Goal: Task Accomplishment & Management: Complete application form

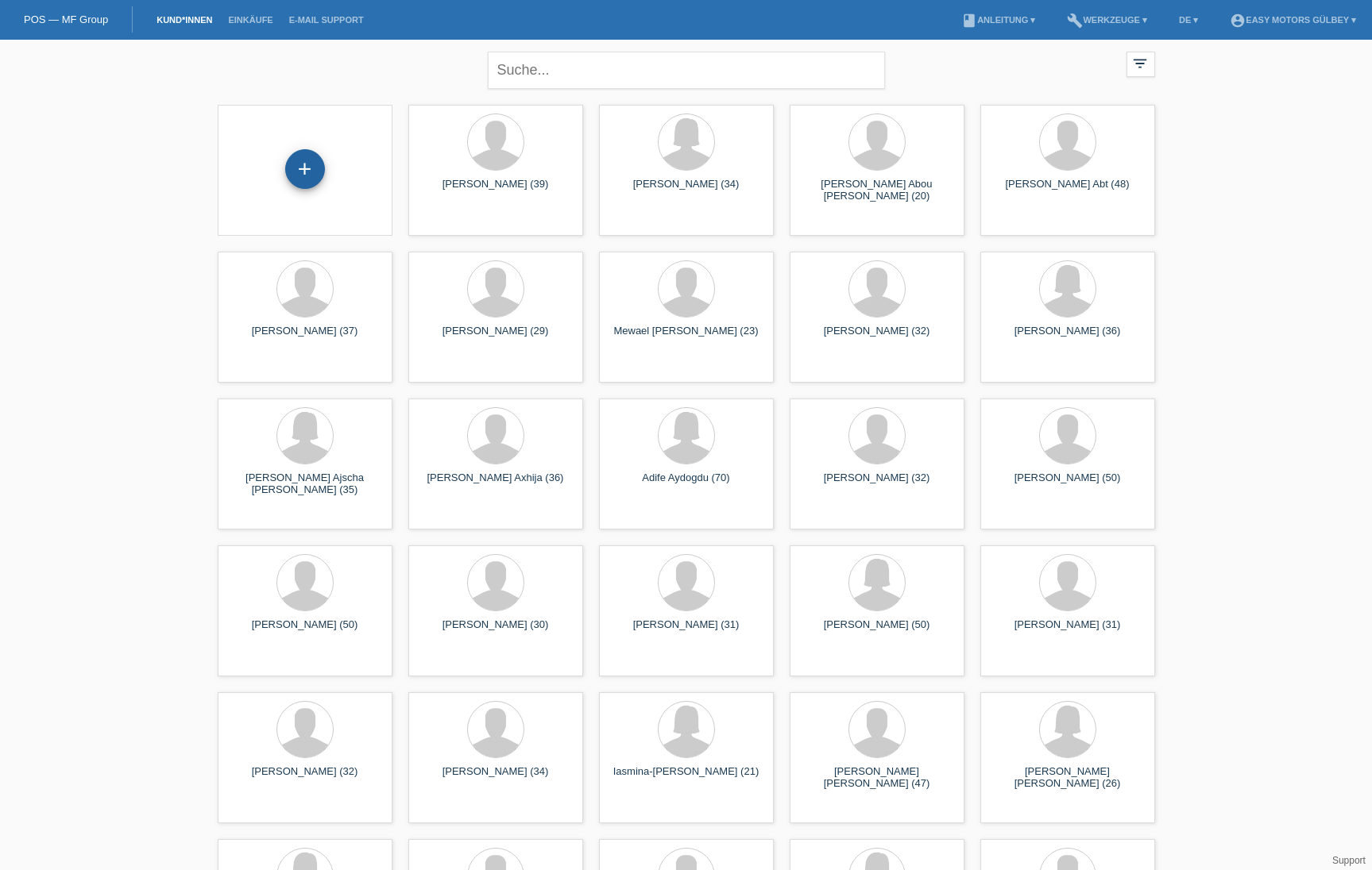
click at [300, 171] on div "+" at bounding box center [305, 169] width 38 height 27
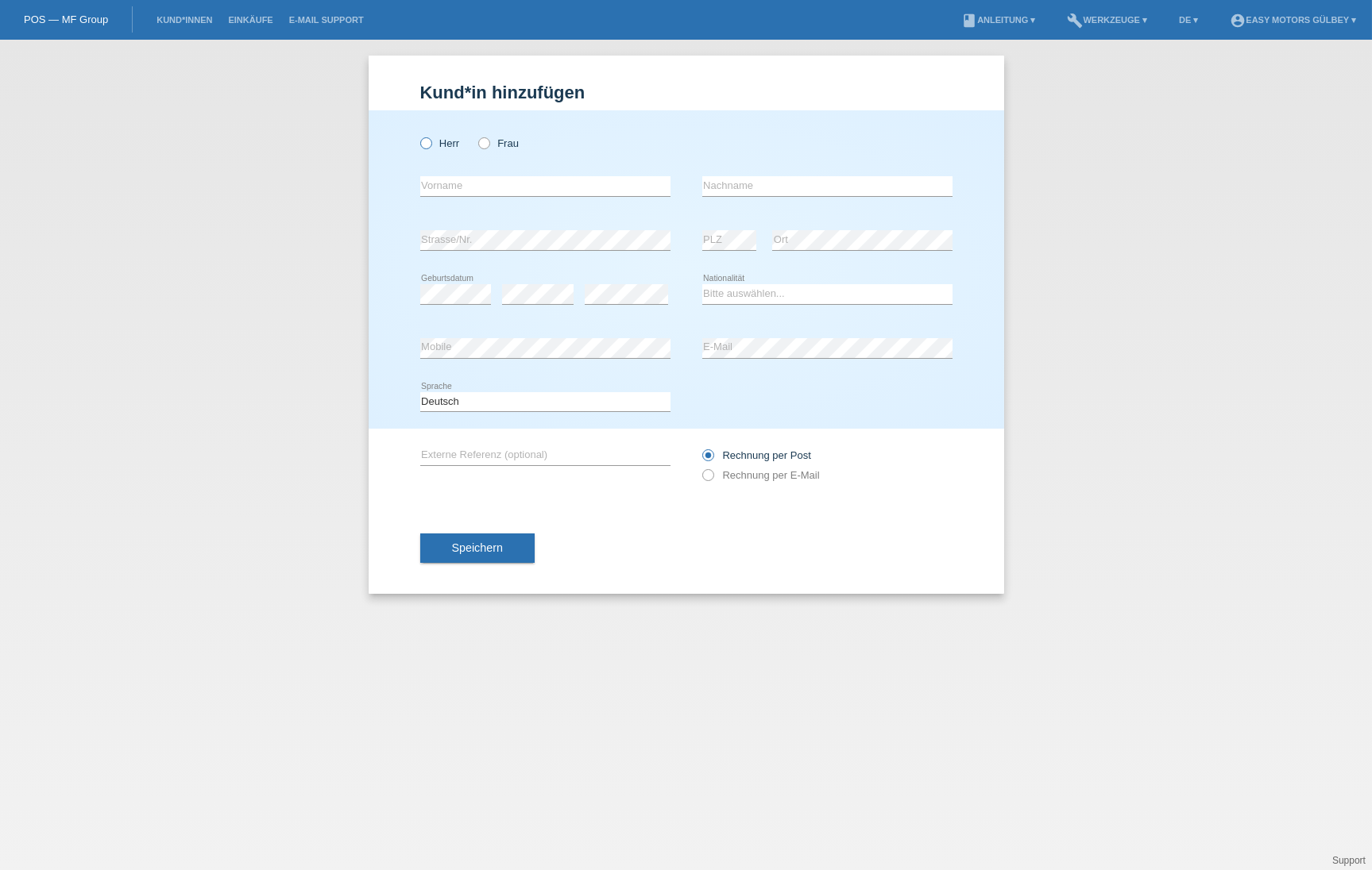
click at [417, 135] on icon at bounding box center [417, 135] width 0 height 0
click at [428, 141] on input "Herr" at bounding box center [425, 142] width 10 height 10
radio input "true"
type input "Christoph"
type input "Huber"
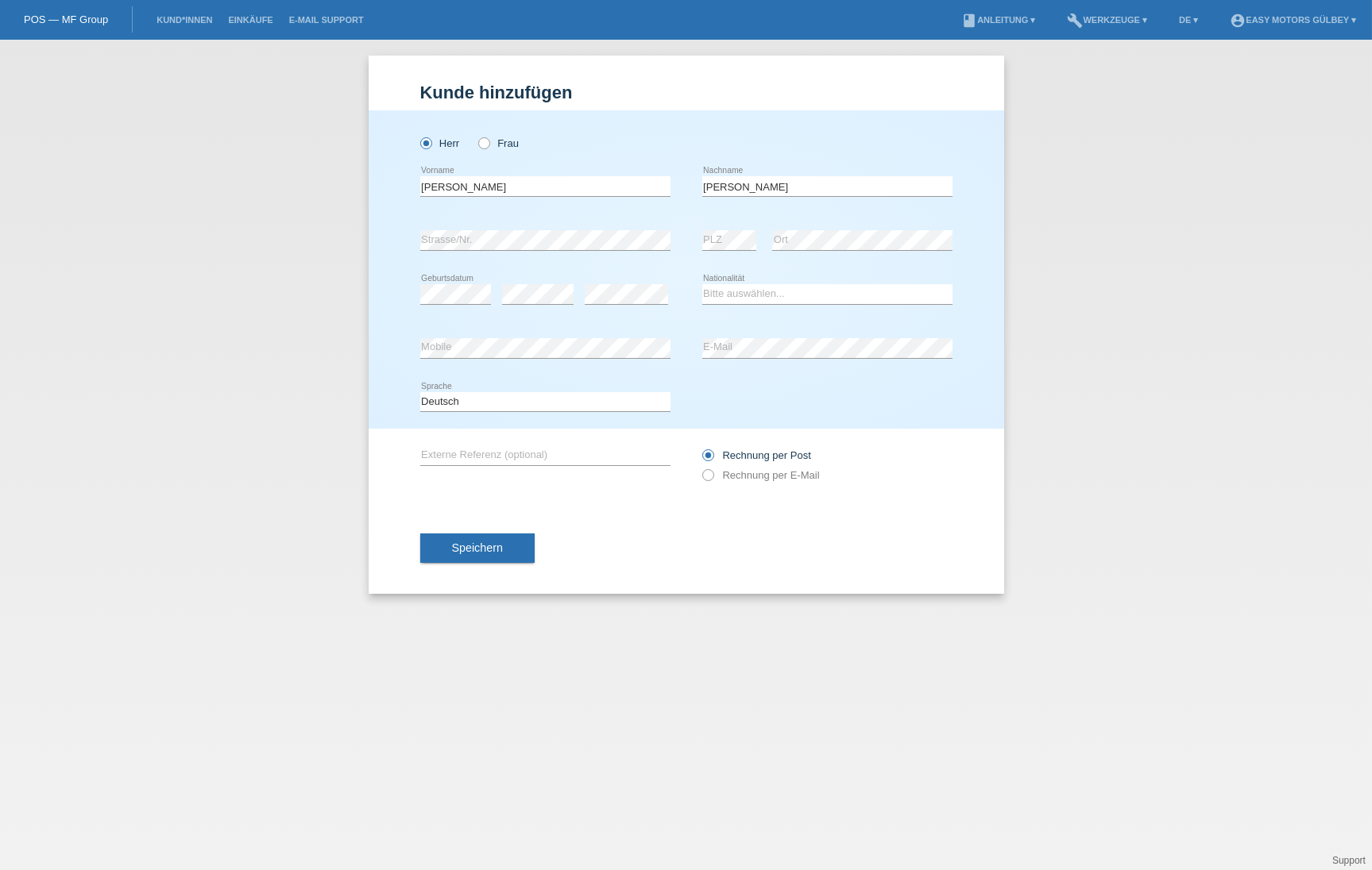
click at [560, 228] on div "error Strasse/Nr." at bounding box center [545, 241] width 250 height 54
select select "CH"
click at [699, 467] on icon at bounding box center [699, 467] width 0 height 0
click at [707, 478] on input "Rechnung per E-Mail" at bounding box center [707, 480] width 10 height 20
radio input "true"
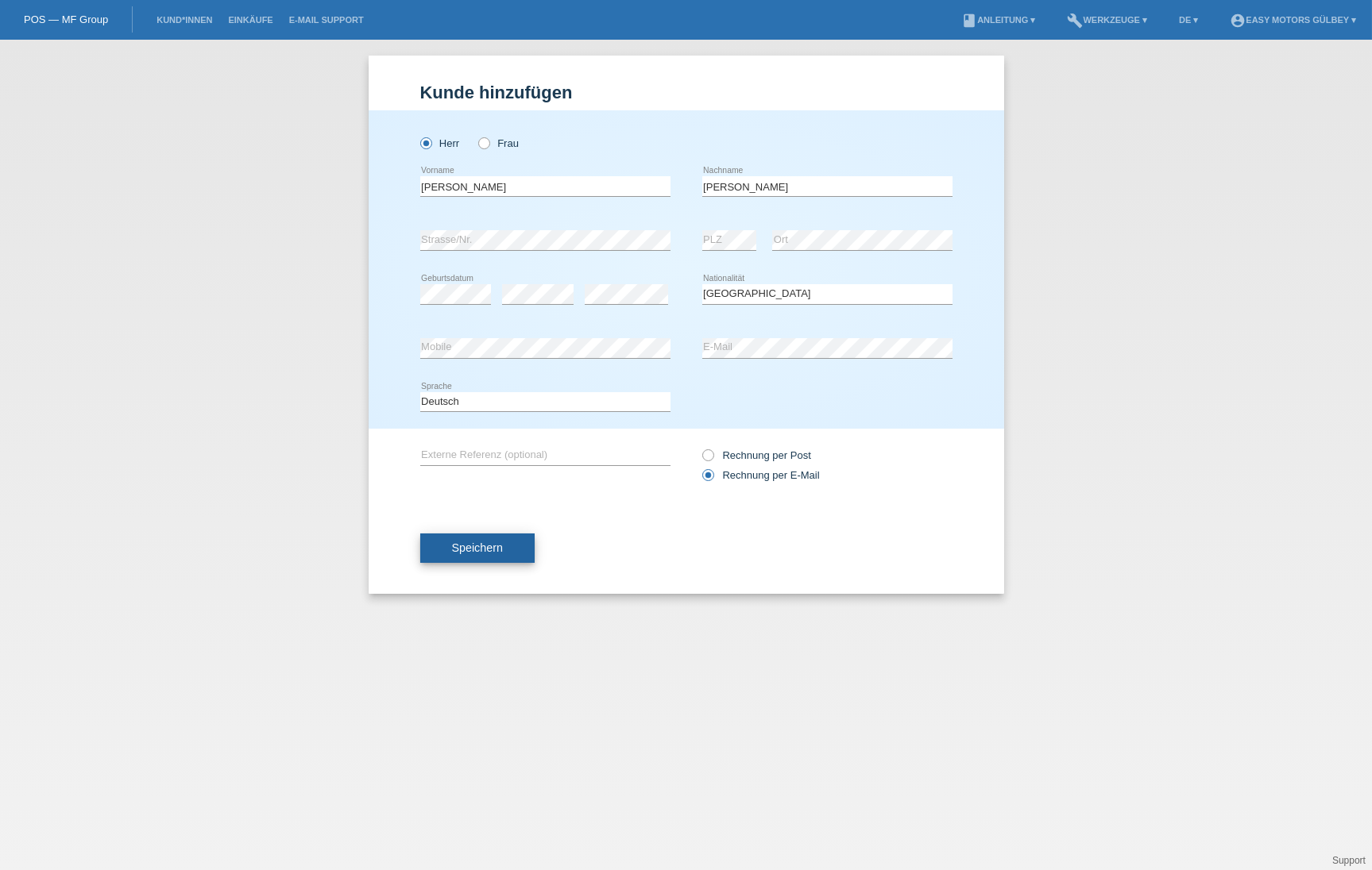
click at [503, 554] on span "Speichern" at bounding box center [477, 548] width 51 height 13
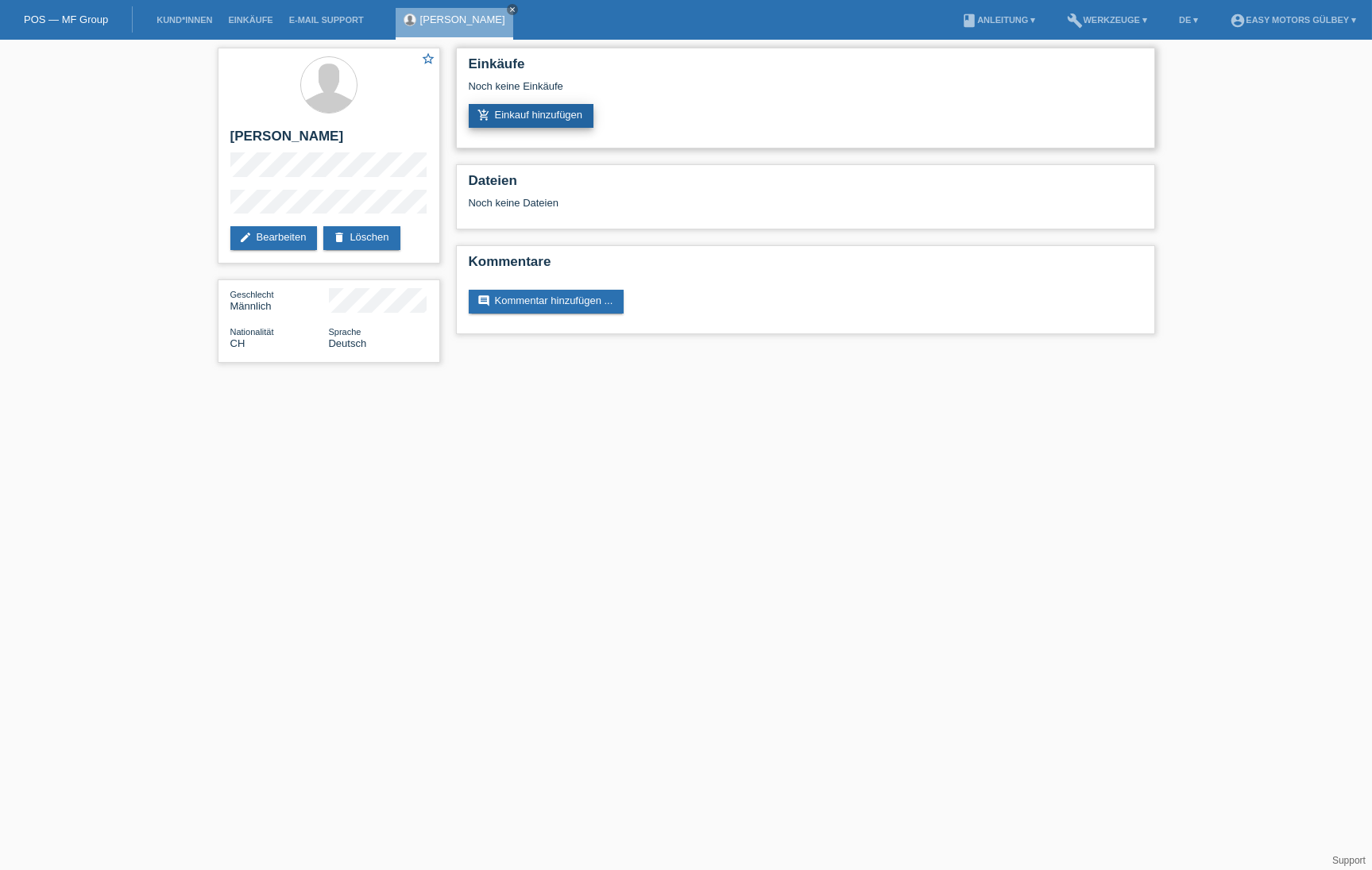
click at [523, 114] on link "add_shopping_cart Einkauf hinzufügen" at bounding box center [531, 116] width 125 height 24
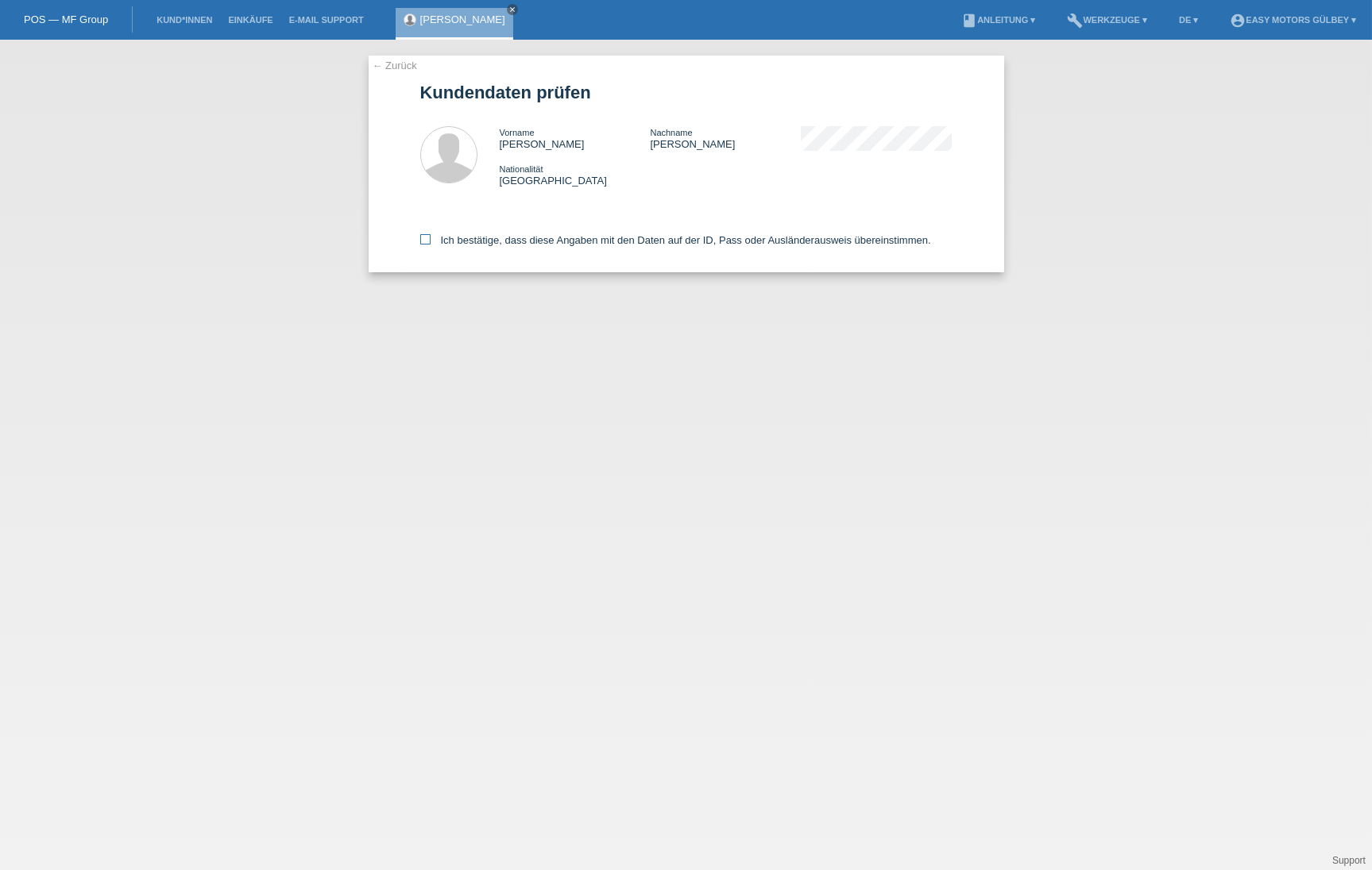
click at [423, 236] on icon at bounding box center [425, 239] width 10 height 10
click at [423, 236] on input "Ich bestätige, dass diese Angaben mit den Daten auf der ID, Pass oder Ausländer…" at bounding box center [425, 239] width 10 height 10
checkbox input "true"
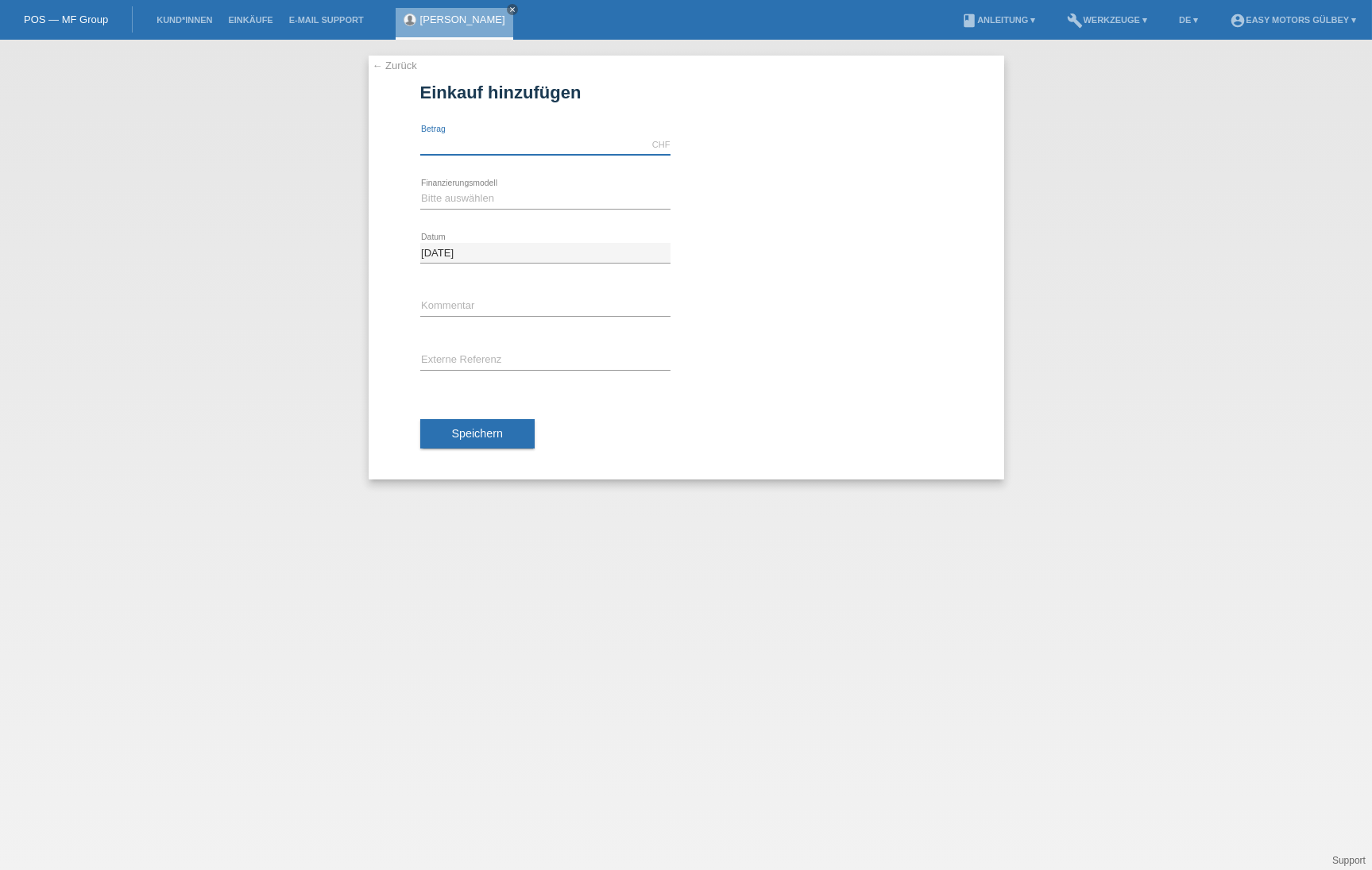
click at [535, 145] on input "text" at bounding box center [545, 145] width 250 height 20
type input "3000.00"
select select "10"
click at [476, 436] on span "Speichern" at bounding box center [477, 433] width 51 height 13
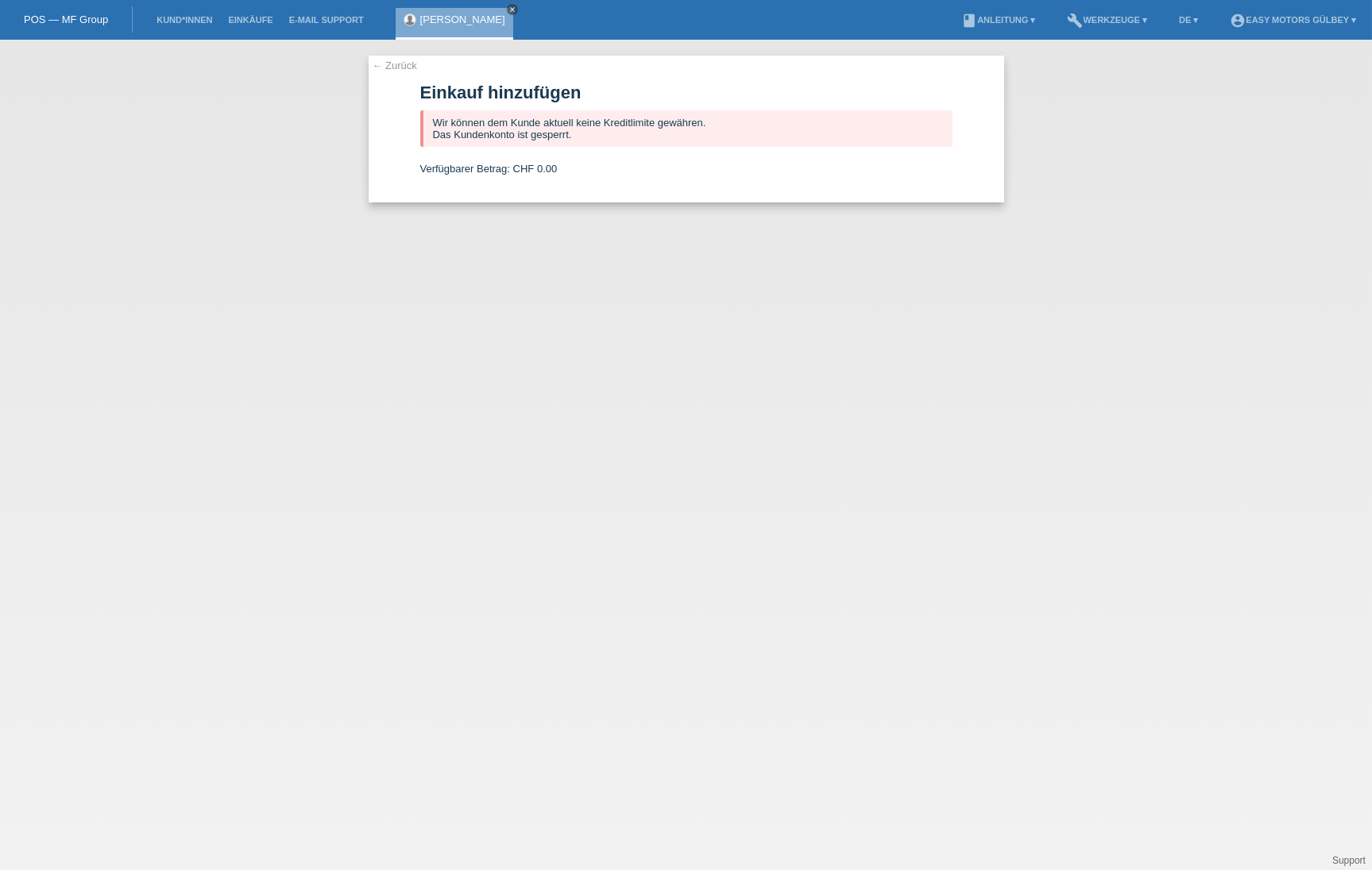
click at [508, 9] on icon "close" at bounding box center [512, 9] width 8 height 8
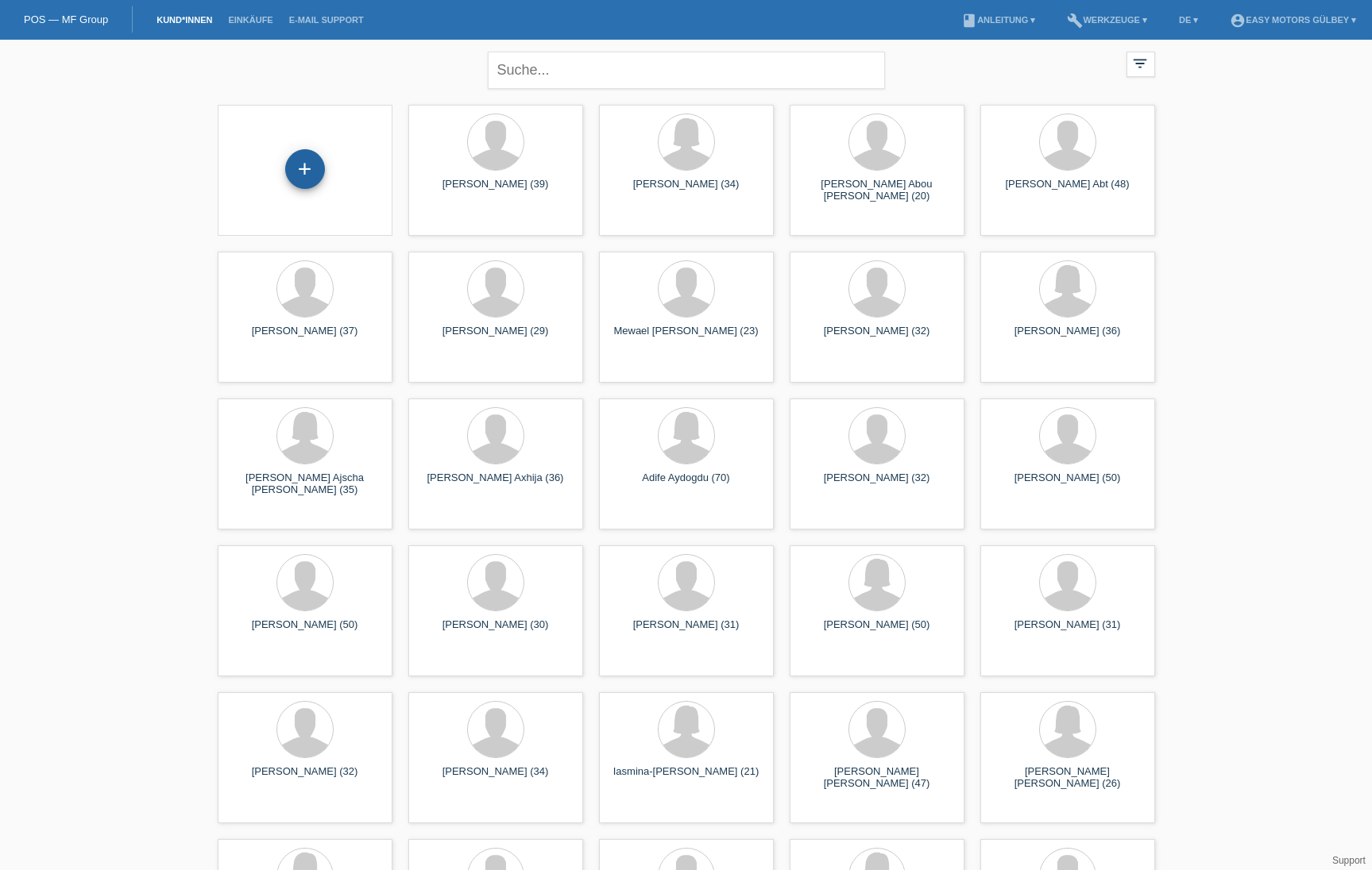
click at [306, 167] on div "+" at bounding box center [305, 169] width 38 height 27
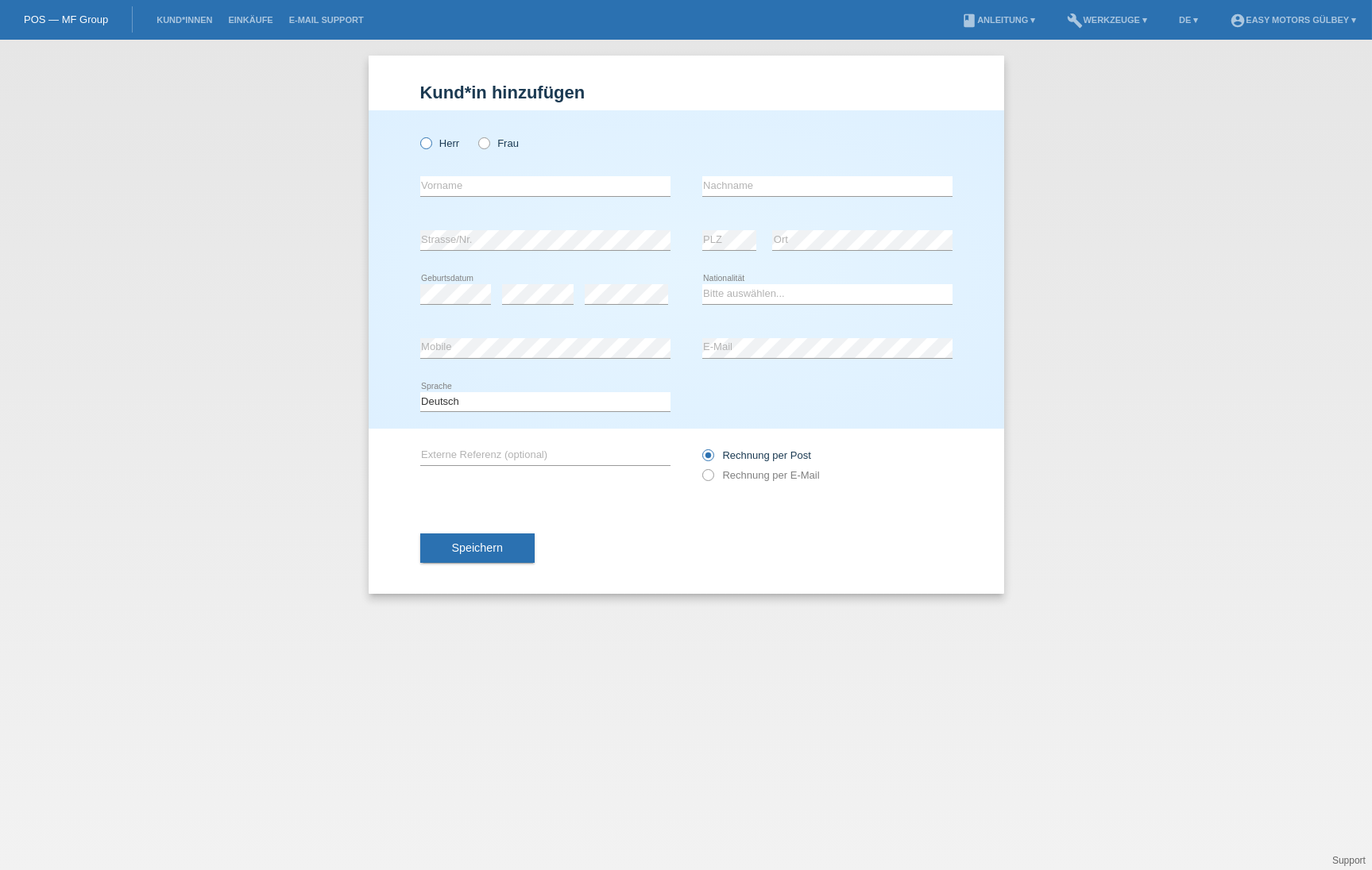
click at [417, 135] on icon at bounding box center [417, 135] width 0 height 0
click at [428, 142] on input "Herr" at bounding box center [425, 142] width 10 height 10
radio input "true"
type input "Kevin Adrian"
type input "Bone Panchana"
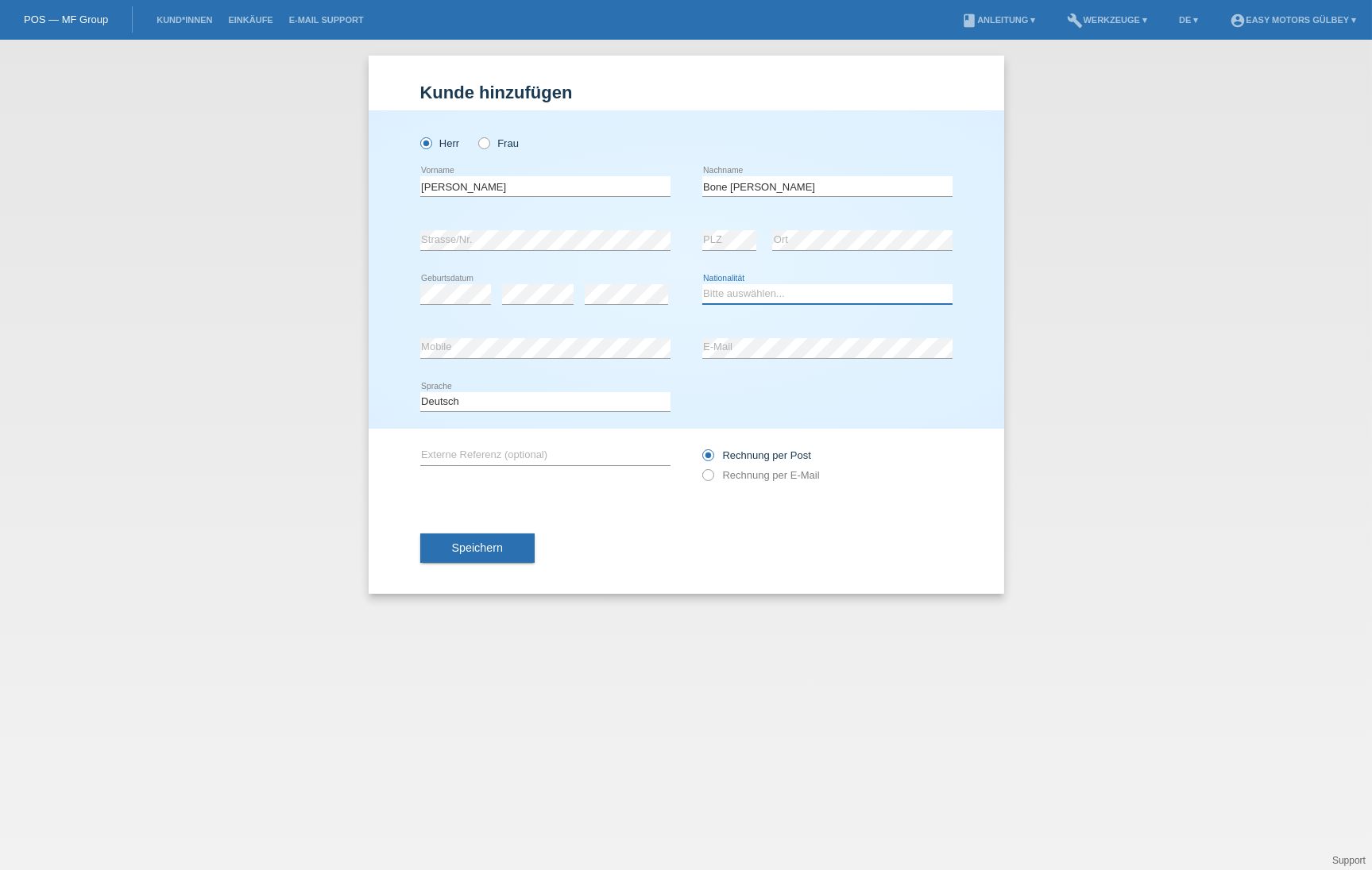
select select "ES"
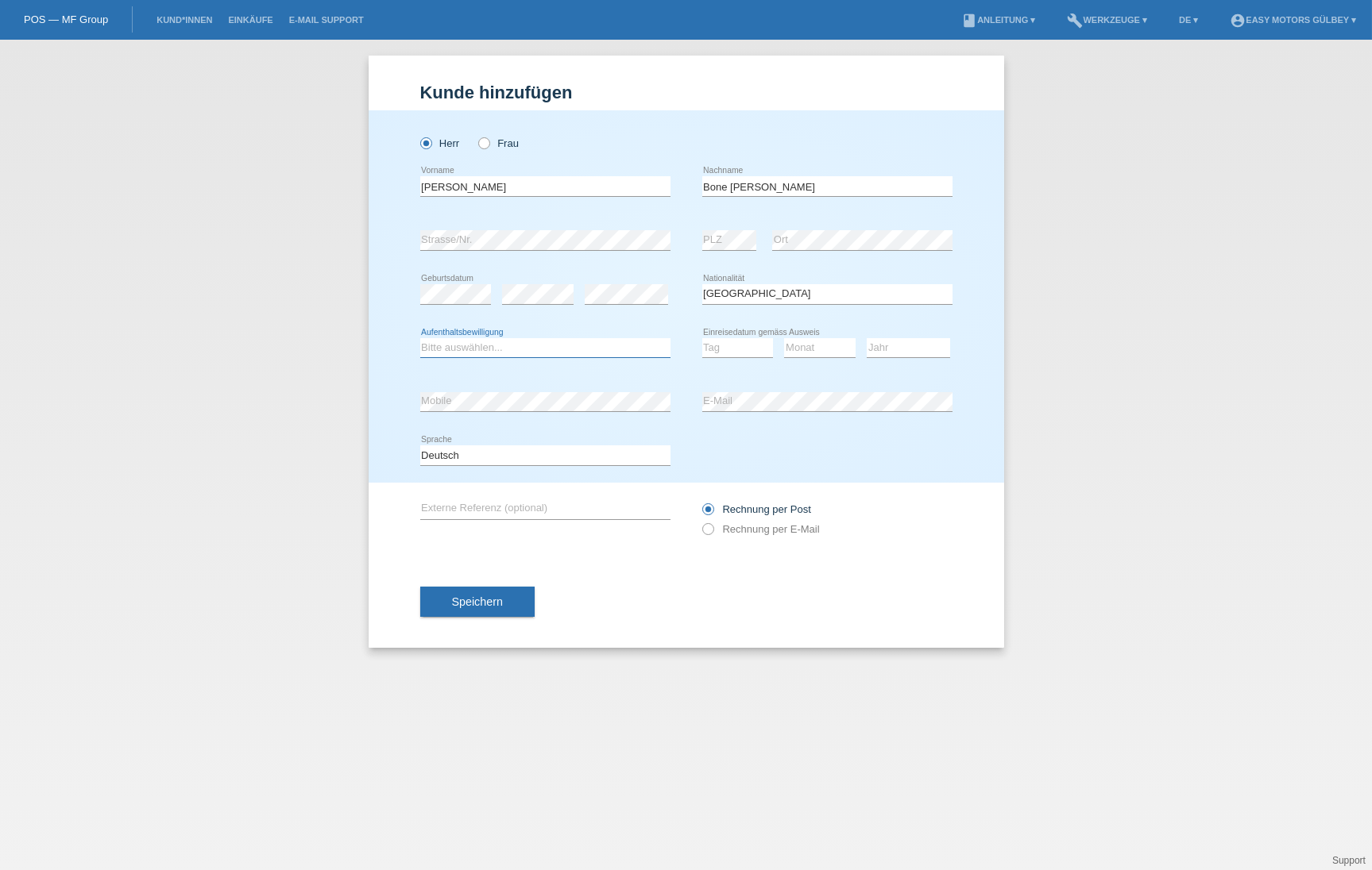
select select "B"
select select "17"
select select "03"
select select "2018"
click at [699, 521] on icon at bounding box center [699, 521] width 0 height 0
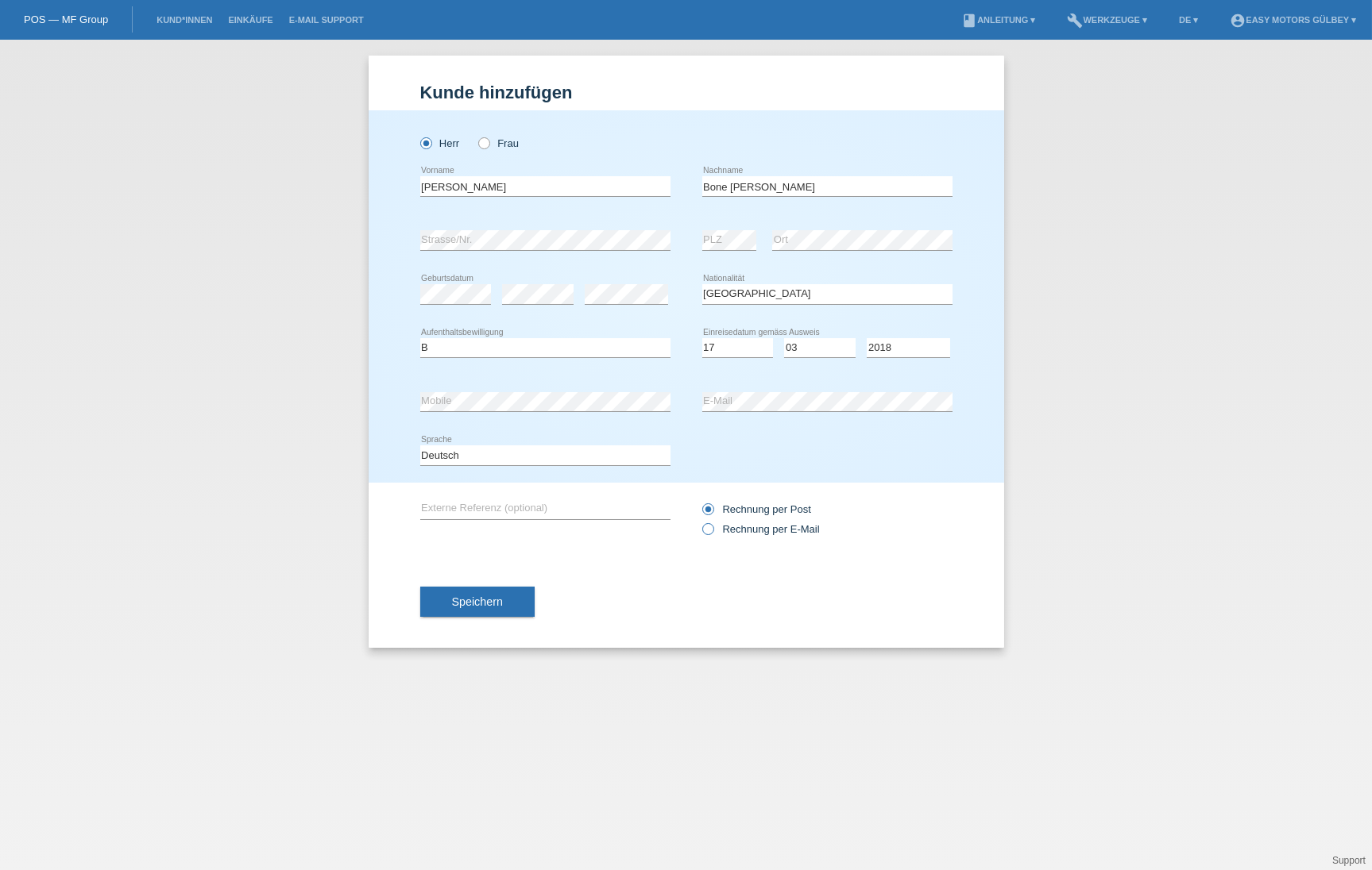
click at [706, 533] on input "Rechnung per E-Mail" at bounding box center [707, 533] width 10 height 20
radio input "true"
click at [495, 597] on span "Speichern" at bounding box center [477, 602] width 51 height 13
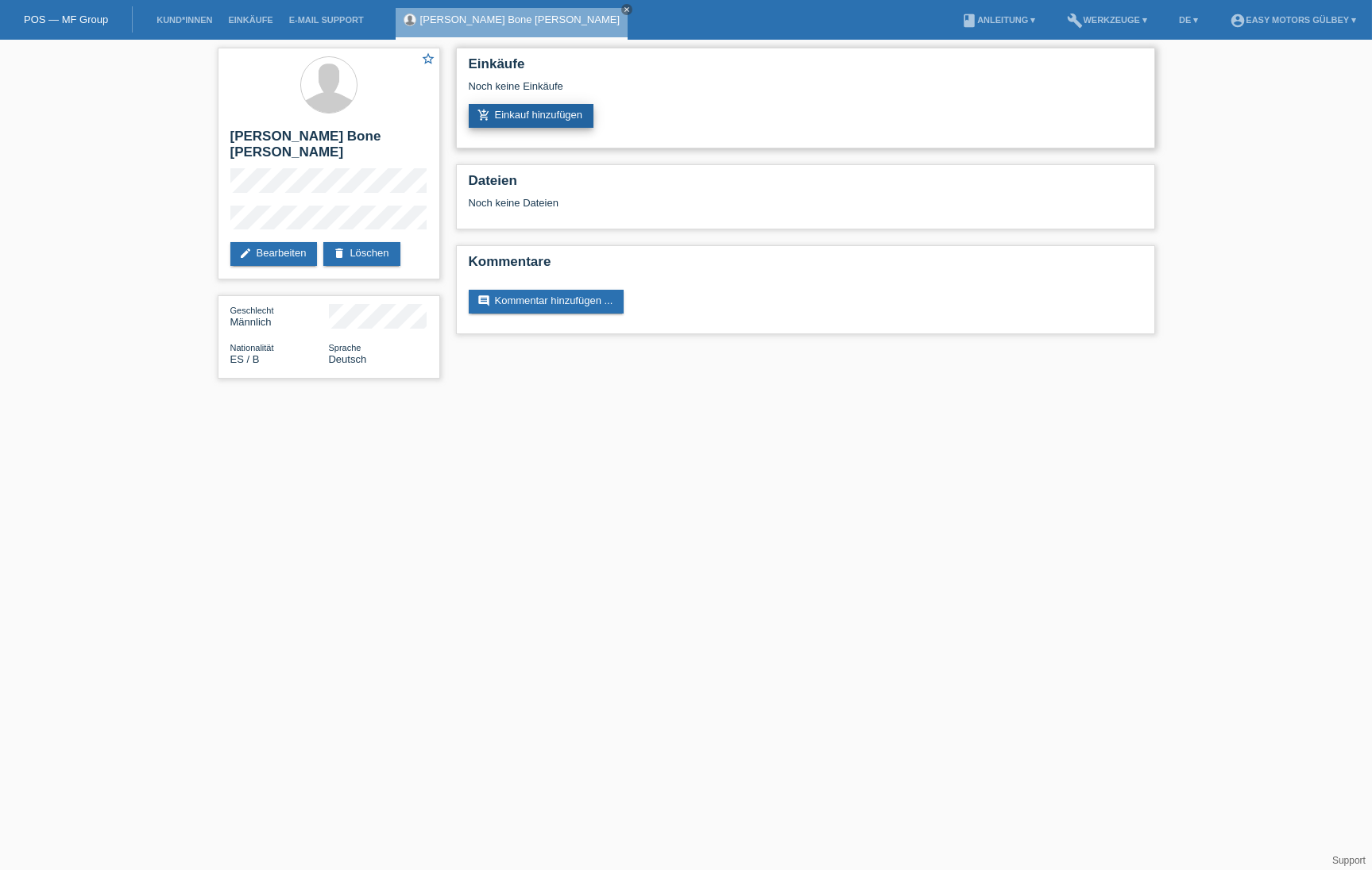
click at [525, 115] on link "add_shopping_cart Einkauf hinzufügen" at bounding box center [531, 116] width 125 height 24
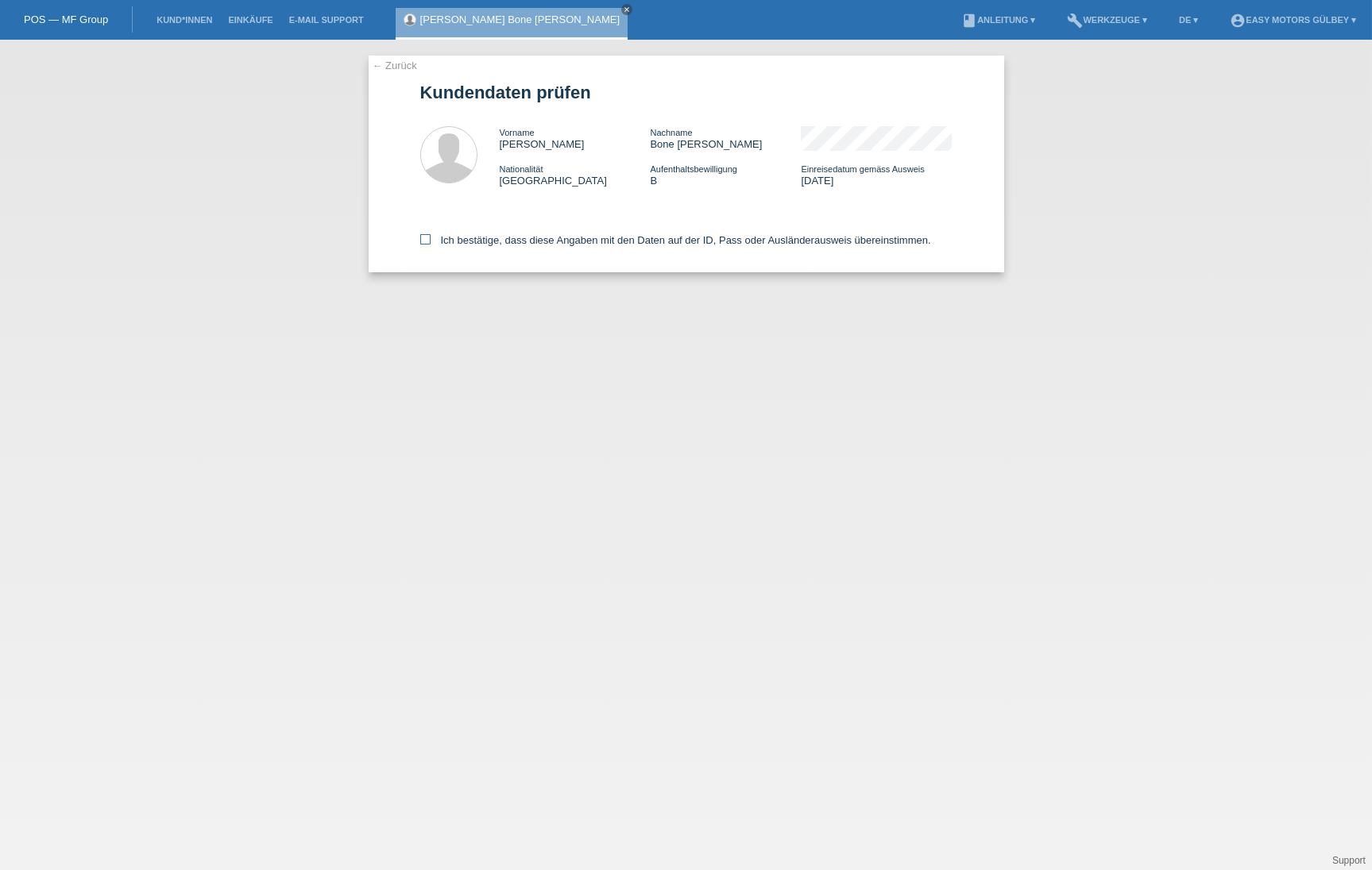
click at [422, 241] on icon at bounding box center [425, 239] width 10 height 10
click at [422, 241] on input "Ich bestätige, dass diese Angaben mit den Daten auf der ID, Pass oder Ausländer…" at bounding box center [425, 239] width 10 height 10
checkbox input "true"
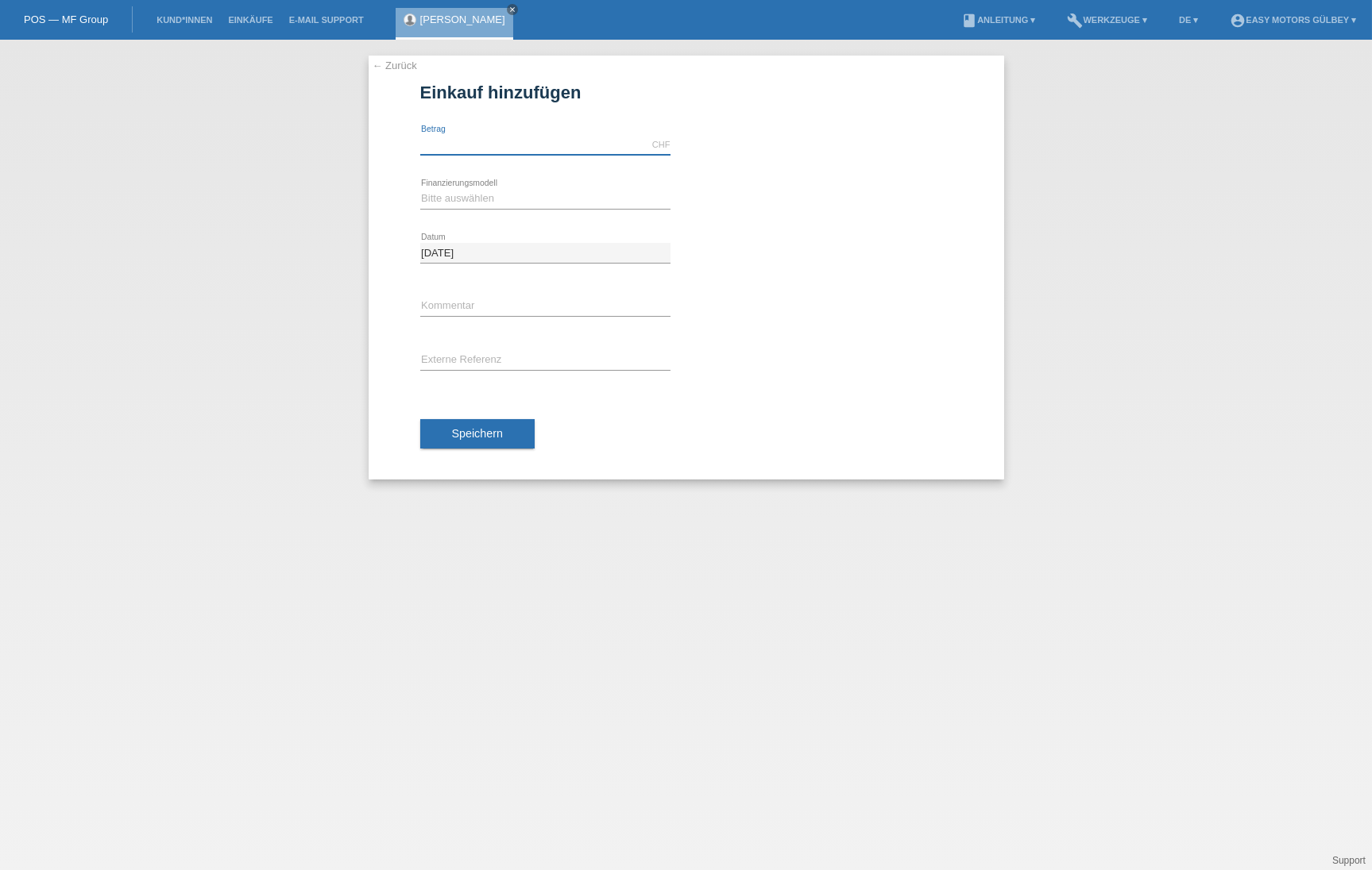
click at [464, 146] on input "text" at bounding box center [545, 145] width 250 height 20
type input "3000.00"
click at [475, 210] on div "Bitte auswählen Fixe Raten Kauf auf Rechnung mit Teilzahlungsoption error Finan…" at bounding box center [545, 199] width 250 height 54
select select "10"
click at [482, 426] on button "Speichern" at bounding box center [477, 434] width 114 height 30
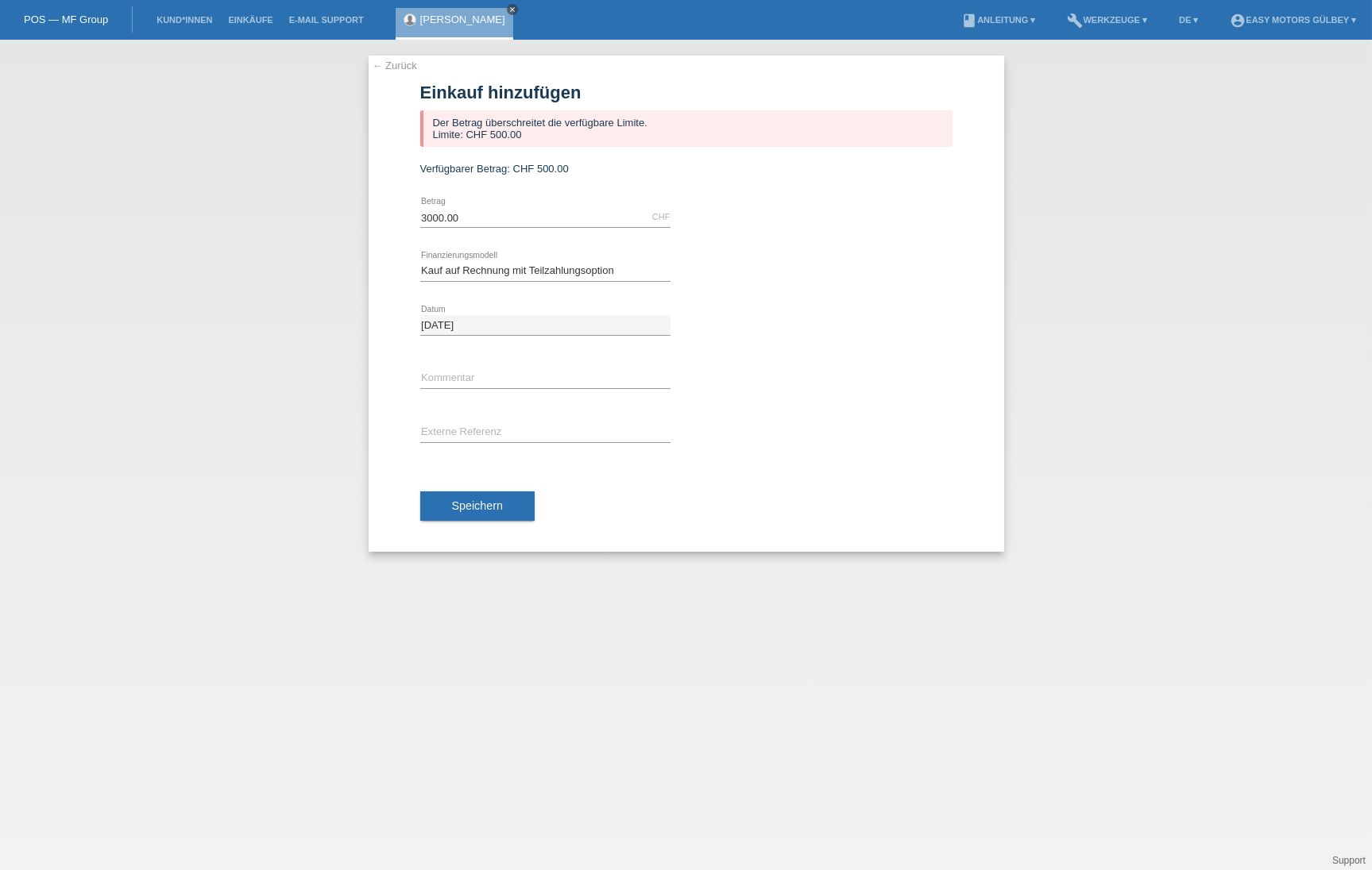
click at [516, 8] on icon "close" at bounding box center [512, 9] width 8 height 8
click at [394, 69] on link "← Zurück" at bounding box center [395, 66] width 45 height 12
